Goal: Information Seeking & Learning: Learn about a topic

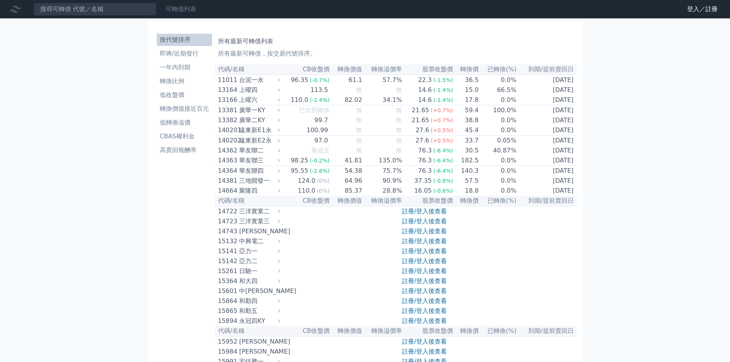
click at [183, 10] on link "可轉債列表" at bounding box center [181, 8] width 31 height 7
click at [164, 82] on li "轉換比例" at bounding box center [184, 81] width 55 height 9
